Goal: Transaction & Acquisition: Obtain resource

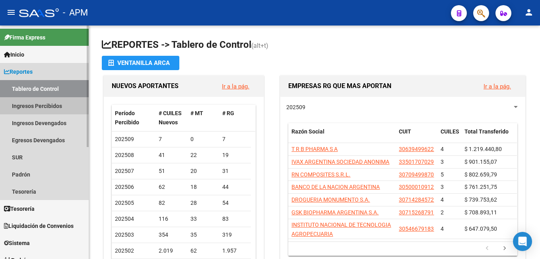
click at [22, 104] on link "Ingresos Percibidos" at bounding box center [44, 105] width 89 height 17
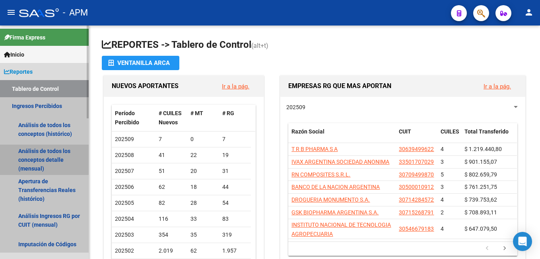
click at [28, 151] on link "Análisis de todos los conceptos detalle (mensual)" at bounding box center [44, 159] width 89 height 30
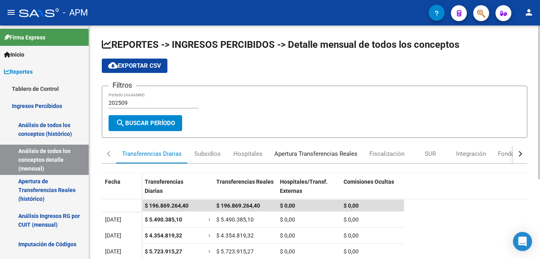
click at [287, 156] on div "Apertura Transferencias Reales" at bounding box center [315, 153] width 83 height 9
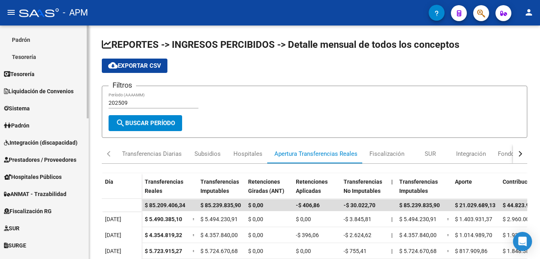
scroll to position [278, 0]
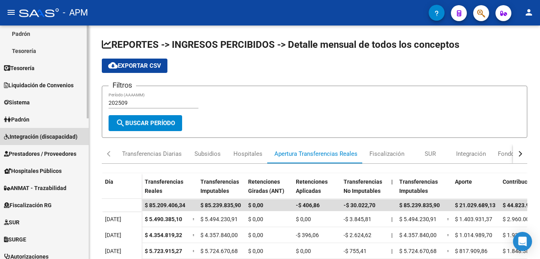
click at [55, 134] on span "Integración (discapacidad)" at bounding box center [41, 136] width 74 height 9
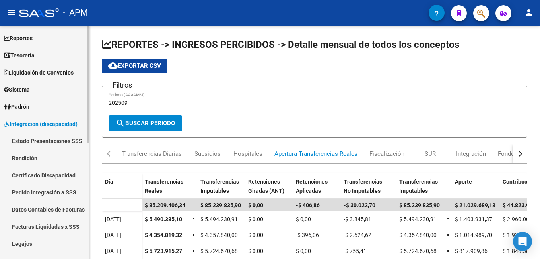
scroll to position [33, 0]
click at [19, 155] on link "Rendición" at bounding box center [44, 158] width 89 height 17
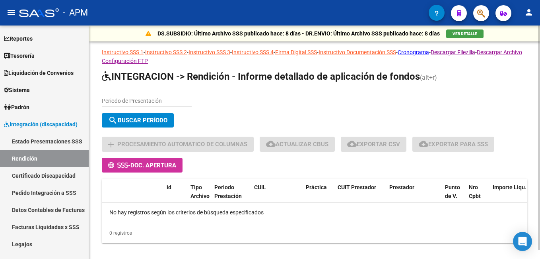
click at [119, 102] on input "Periodo de Presentación" at bounding box center [147, 100] width 90 height 7
type input "202506"
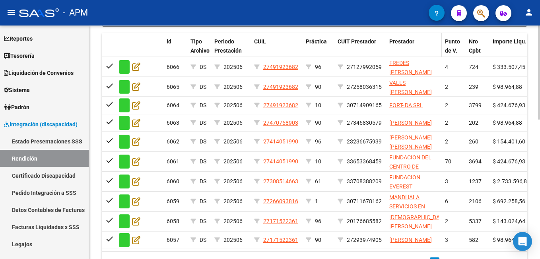
scroll to position [345, 0]
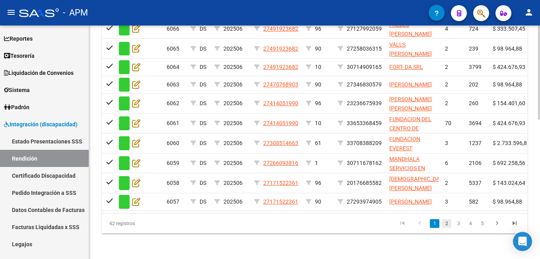
click at [445, 225] on link "2" at bounding box center [447, 223] width 10 height 9
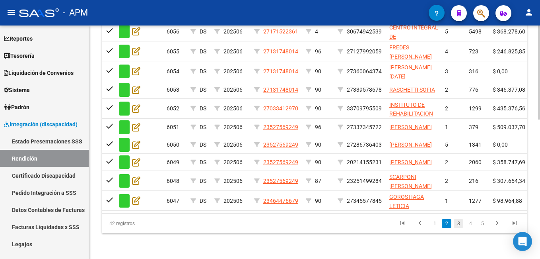
click at [460, 221] on link "3" at bounding box center [459, 223] width 10 height 9
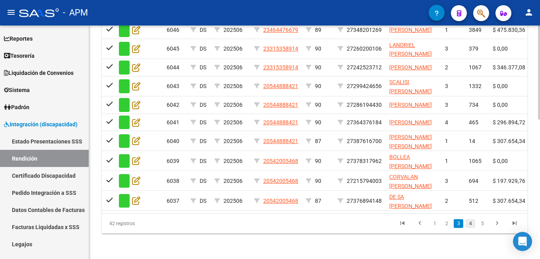
click at [469, 224] on link "4" at bounding box center [471, 223] width 10 height 9
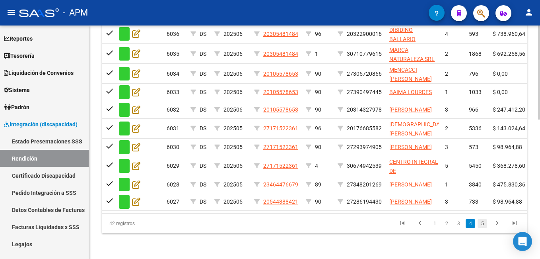
click at [481, 225] on link "5" at bounding box center [483, 223] width 10 height 9
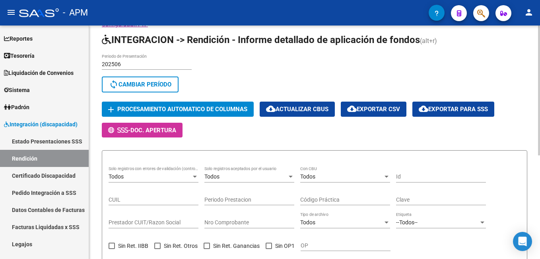
scroll to position [27, 0]
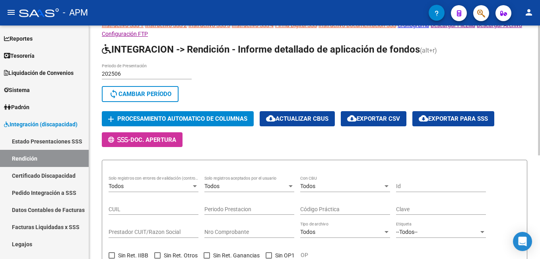
click at [476, 115] on span "cloud_download Exportar para SSS" at bounding box center [453, 118] width 69 height 7
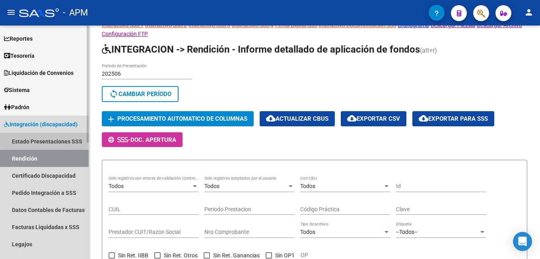
click at [56, 140] on link "Estado Presentaciones SSS" at bounding box center [44, 140] width 89 height 17
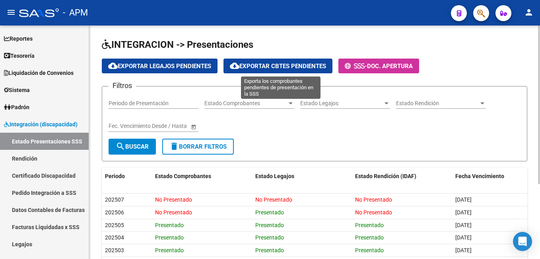
click at [284, 63] on span "cloud_download Exportar Cbtes Pendientes" at bounding box center [278, 65] width 96 height 7
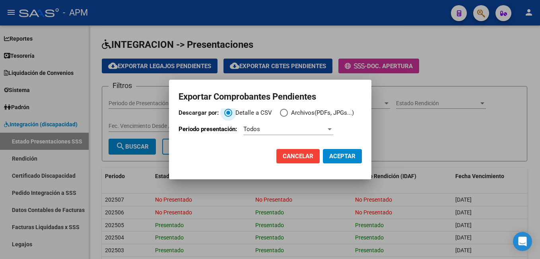
click at [271, 130] on div "Todos" at bounding box center [284, 128] width 83 height 7
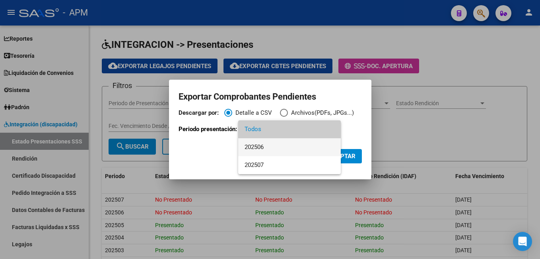
click at [270, 145] on span "202506" at bounding box center [290, 147] width 90 height 18
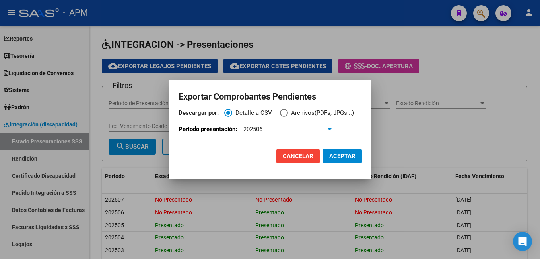
click at [346, 156] on span "ACEPTAR" at bounding box center [342, 155] width 26 height 7
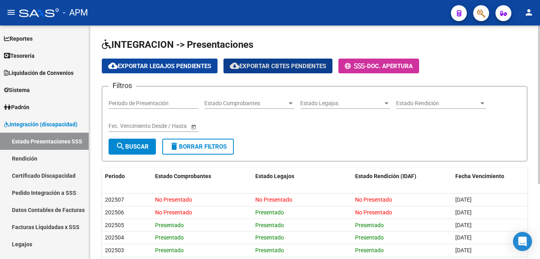
click at [290, 147] on form "Filtros Periodo de Presentación Estado Comprobantes Estado Comprobantes Estado …" at bounding box center [315, 123] width 426 height 75
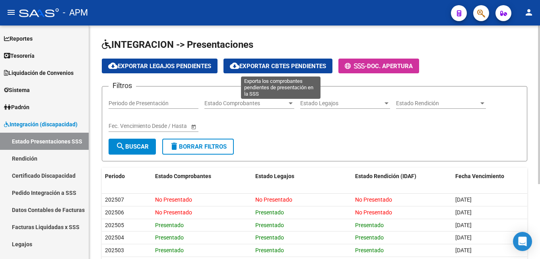
click at [272, 63] on span "cloud_download Exportar Cbtes Pendientes" at bounding box center [278, 65] width 96 height 7
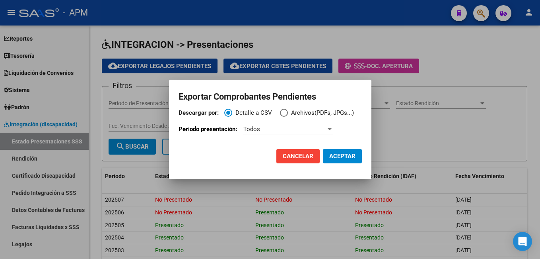
click at [282, 133] on div "Todos" at bounding box center [288, 129] width 90 height 12
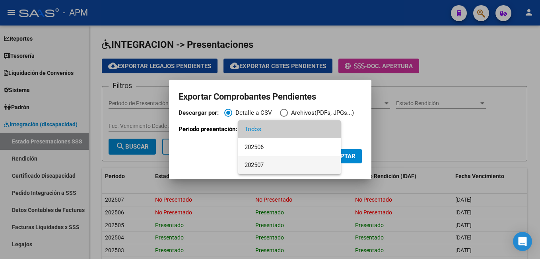
click at [270, 164] on span "202507" at bounding box center [290, 165] width 90 height 18
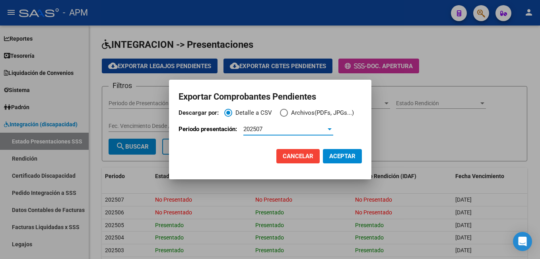
click at [340, 155] on span "ACEPTAR" at bounding box center [342, 155] width 26 height 7
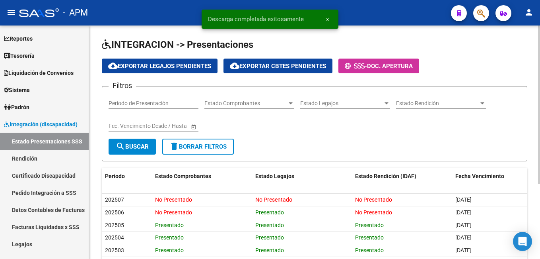
click at [304, 143] on form "Filtros Periodo de Presentación Estado Comprobantes Estado Comprobantes Estado …" at bounding box center [315, 123] width 426 height 75
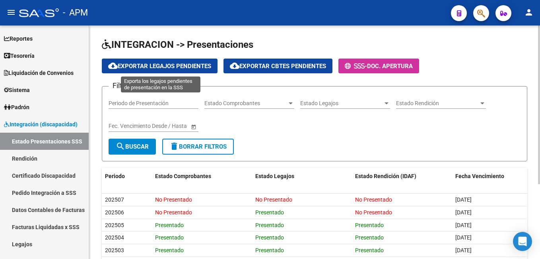
click at [199, 64] on span "cloud_download Exportar Legajos Pendientes" at bounding box center [159, 65] width 103 height 7
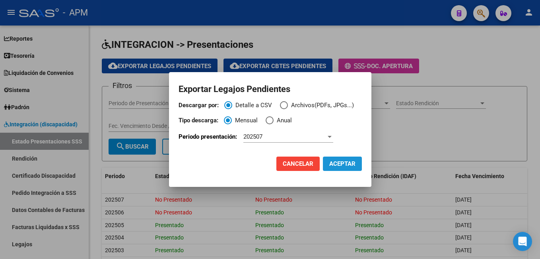
click at [338, 163] on span "ACEPTAR" at bounding box center [342, 163] width 26 height 7
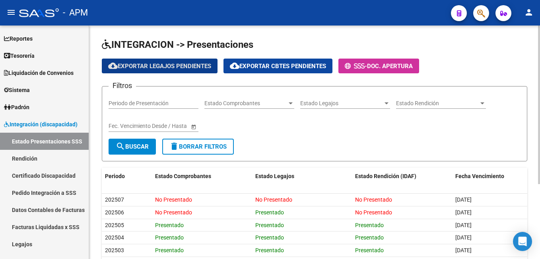
click at [307, 132] on div "Filtros Periodo de Presentación Estado Comprobantes Estado Comprobantes Estado …" at bounding box center [315, 116] width 412 height 46
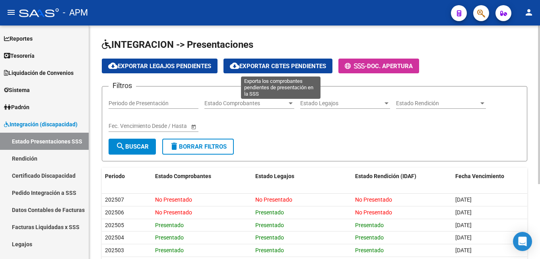
click at [272, 58] on button "cloud_download Exportar Cbtes Pendientes" at bounding box center [278, 65] width 109 height 15
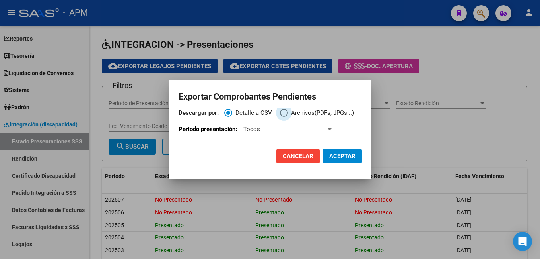
click at [284, 113] on span "Descargar por:" at bounding box center [284, 113] width 8 height 8
click at [284, 113] on input "Archivos(PDFs, JPGs...)" at bounding box center [284, 113] width 8 height 8
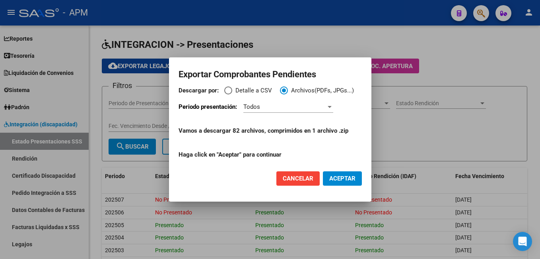
click at [263, 106] on div "Todos" at bounding box center [284, 106] width 83 height 7
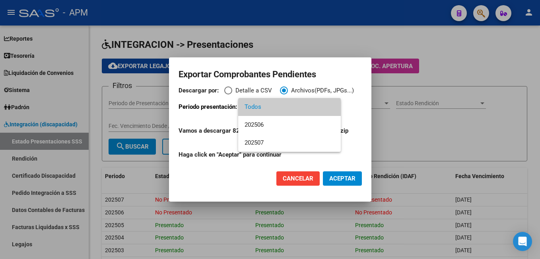
click at [352, 110] on div at bounding box center [270, 129] width 540 height 259
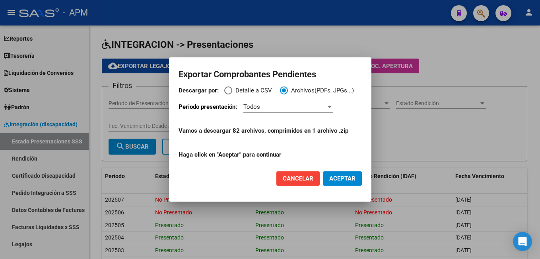
click at [338, 176] on span "ACEPTAR" at bounding box center [342, 178] width 26 height 7
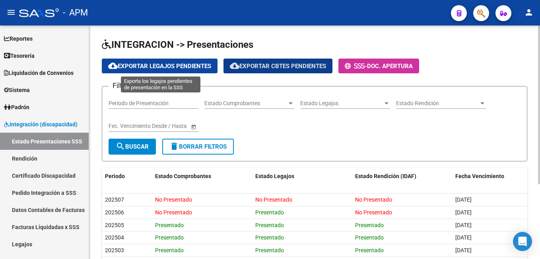
click at [188, 62] on button "cloud_download Exportar Legajos Pendientes" at bounding box center [160, 65] width 116 height 15
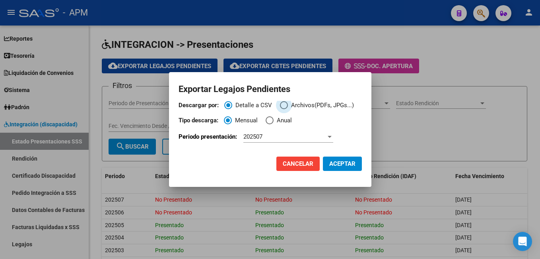
click at [282, 103] on span "Descargar por:" at bounding box center [284, 105] width 8 height 8
click at [282, 103] on input "Archivos(PDFs, JPGs...)" at bounding box center [284, 105] width 8 height 8
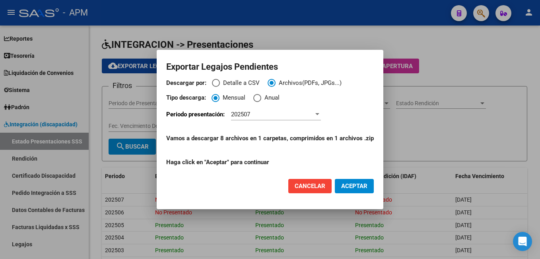
click at [291, 113] on div "202507" at bounding box center [272, 114] width 83 height 7
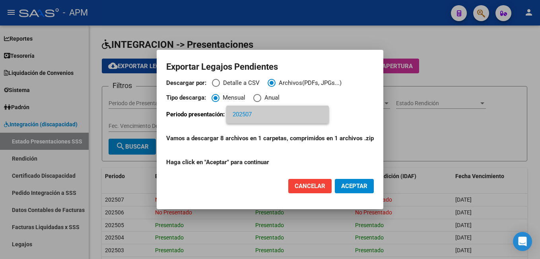
click at [336, 117] on div at bounding box center [270, 129] width 540 height 259
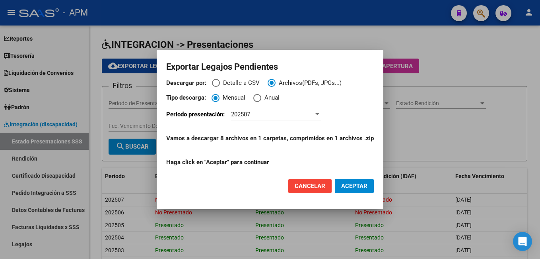
click at [354, 181] on button "ACEPTAR" at bounding box center [354, 186] width 39 height 14
